Goal: Task Accomplishment & Management: Manage account settings

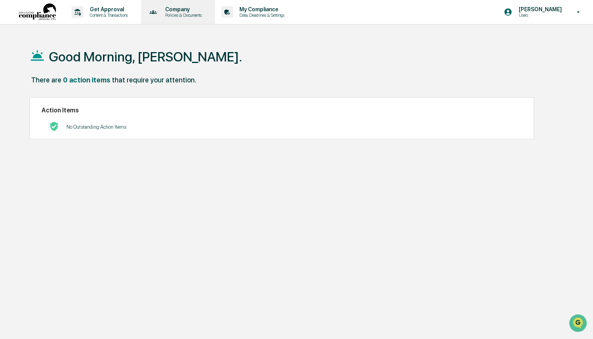
click at [199, 10] on p "Company" at bounding box center [182, 9] width 47 height 6
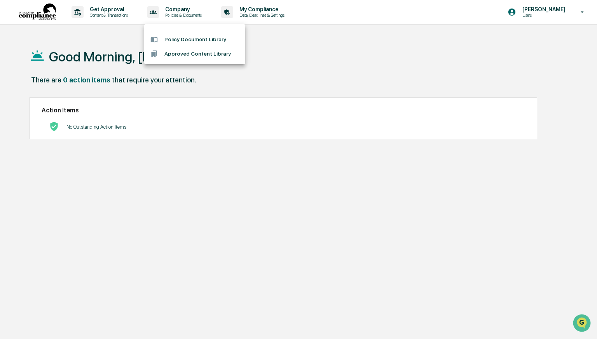
click at [112, 1] on div at bounding box center [298, 169] width 597 height 339
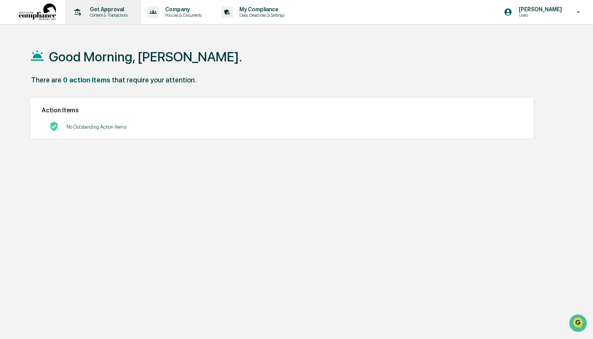
click at [114, 10] on p "Get Approval" at bounding box center [108, 9] width 48 height 6
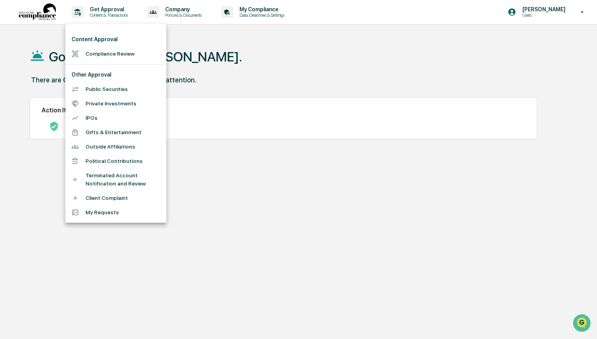
click at [273, 28] on div at bounding box center [298, 169] width 597 height 339
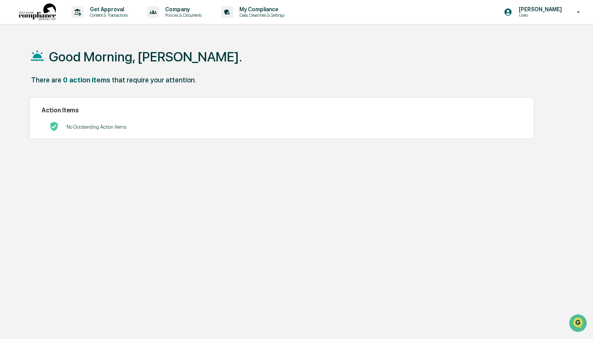
click at [279, 14] on p "Data, Deadlines & Settings" at bounding box center [260, 14] width 55 height 5
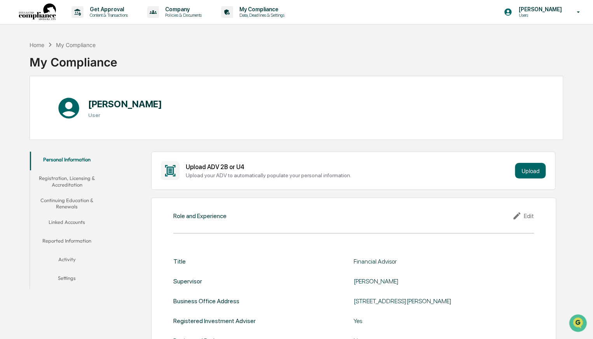
click at [50, 17] on img at bounding box center [37, 11] width 37 height 17
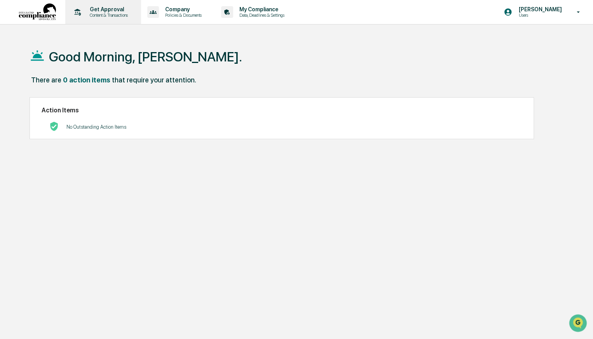
click at [79, 14] on icon at bounding box center [78, 12] width 12 height 12
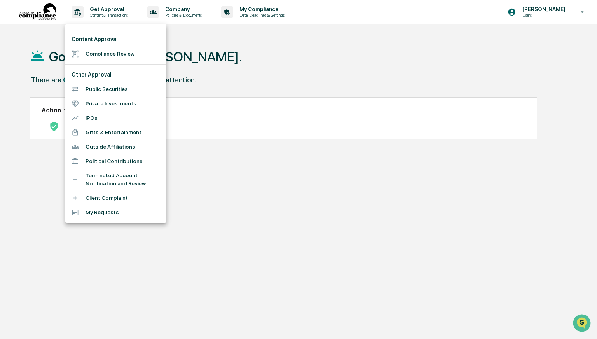
click at [223, 37] on div at bounding box center [298, 169] width 597 height 339
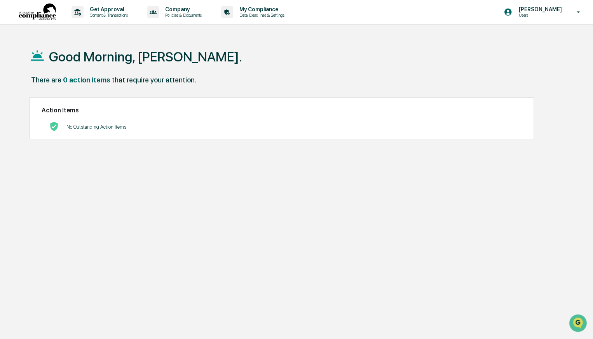
click at [101, 128] on p "No Outstanding Action Items" at bounding box center [96, 127] width 60 height 6
click at [44, 13] on img at bounding box center [37, 11] width 37 height 17
click at [78, 13] on icon at bounding box center [78, 12] width 7 height 7
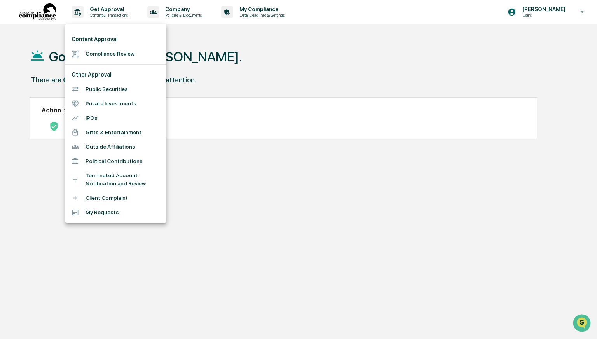
click at [100, 55] on li "Compliance Review" at bounding box center [115, 54] width 101 height 14
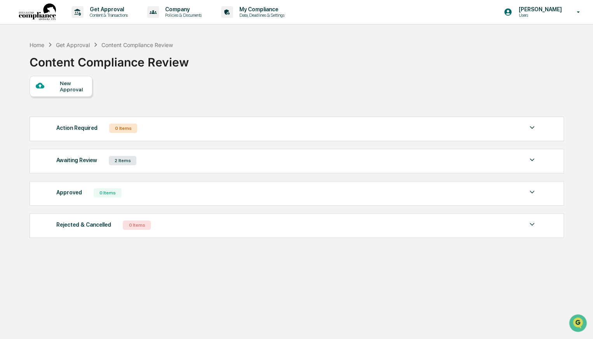
click at [150, 166] on div "Awaiting Review 2 Items" at bounding box center [296, 160] width 481 height 11
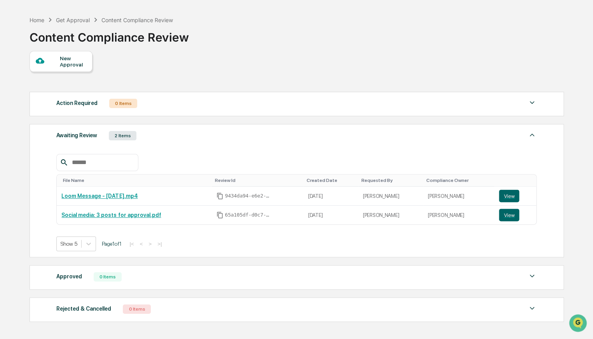
scroll to position [26, 0]
